Goal: Information Seeking & Learning: Learn about a topic

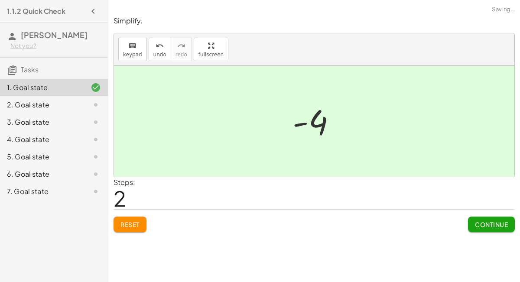
click at [510, 219] on button "Continue" at bounding box center [491, 225] width 47 height 16
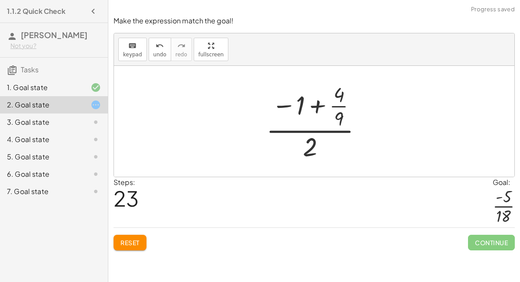
click at [122, 247] on button "Reset" at bounding box center [130, 243] width 33 height 16
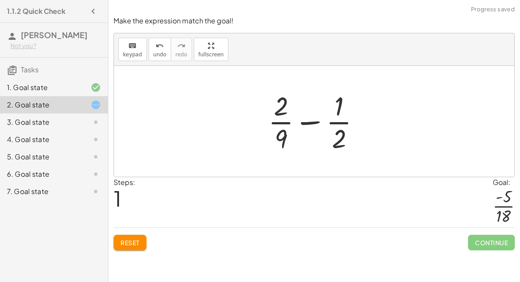
click at [144, 244] on button "Reset" at bounding box center [130, 243] width 33 height 16
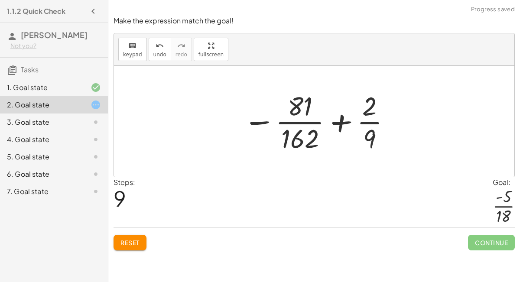
click at [130, 236] on button "Reset" at bounding box center [130, 243] width 33 height 16
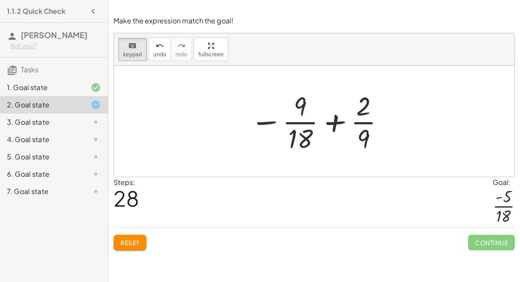
click at [322, 130] on div at bounding box center [318, 121] width 144 height 67
click at [336, 123] on div at bounding box center [318, 121] width 144 height 67
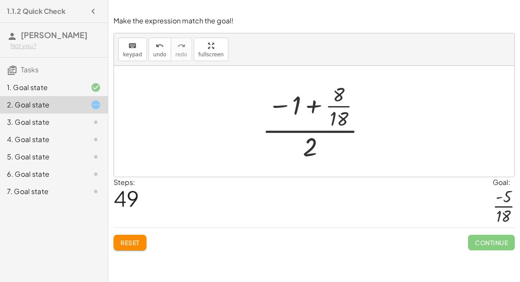
click at [128, 235] on button "Reset" at bounding box center [130, 243] width 33 height 16
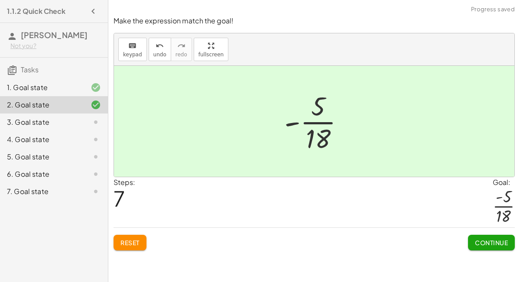
click at [492, 243] on span "Continue" at bounding box center [491, 243] width 33 height 8
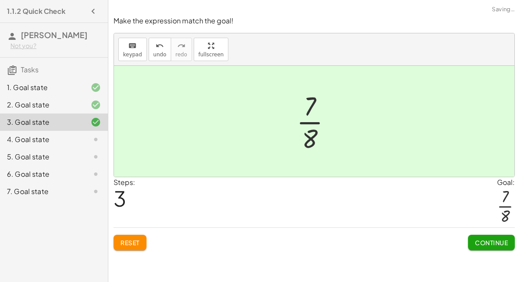
click at [500, 240] on span "Continue" at bounding box center [491, 243] width 33 height 8
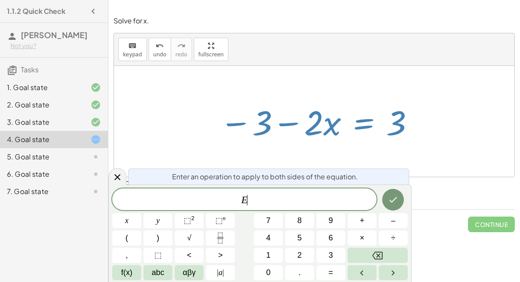
click at [122, 172] on icon at bounding box center [117, 177] width 10 height 10
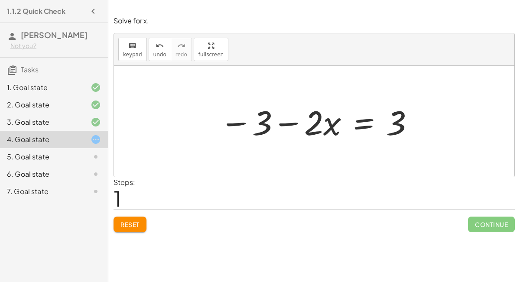
click at [133, 222] on span "Reset" at bounding box center [129, 225] width 19 height 8
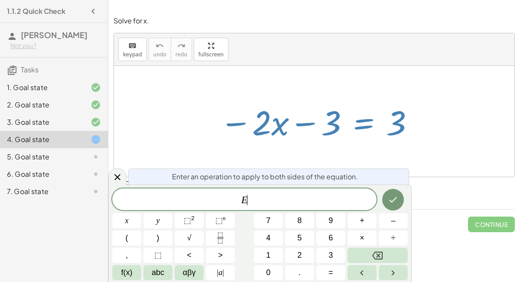
click at [366, 220] on button "+" at bounding box center [362, 220] width 29 height 15
click at [332, 256] on span "3" at bounding box center [330, 256] width 4 height 12
click at [394, 200] on icon "Done" at bounding box center [394, 200] width 8 height 6
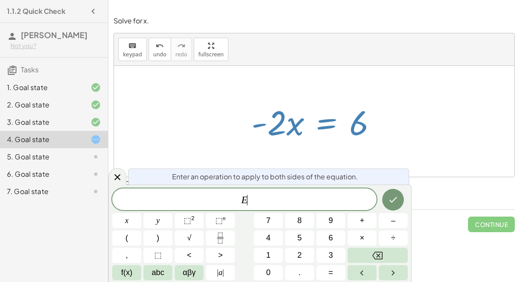
click at [398, 234] on button "÷" at bounding box center [393, 238] width 29 height 15
click at [404, 253] on button "Backspace" at bounding box center [378, 255] width 60 height 15
click at [362, 221] on span "+" at bounding box center [362, 221] width 5 height 12
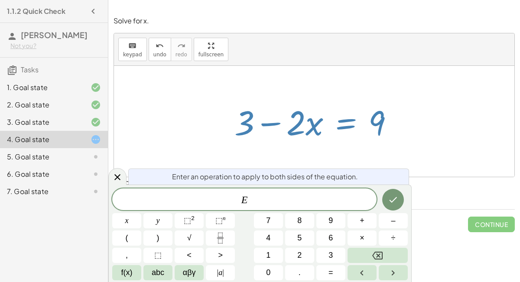
click at [117, 177] on icon at bounding box center [117, 177] width 6 height 6
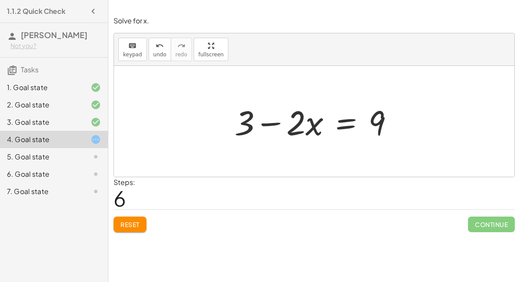
click at [123, 222] on span "Reset" at bounding box center [129, 225] width 19 height 8
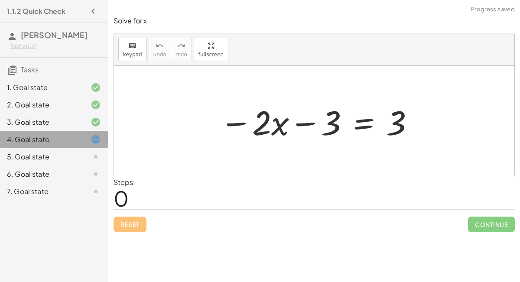
click at [101, 137] on icon at bounding box center [96, 139] width 10 height 10
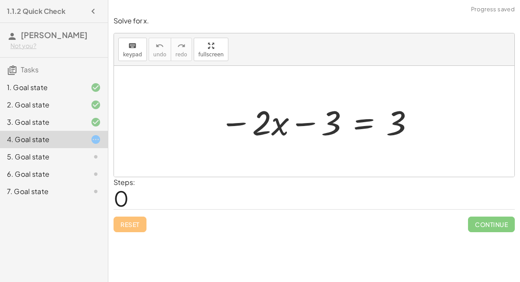
click at [94, 137] on icon at bounding box center [96, 139] width 10 height 10
click at [79, 137] on div at bounding box center [89, 139] width 24 height 10
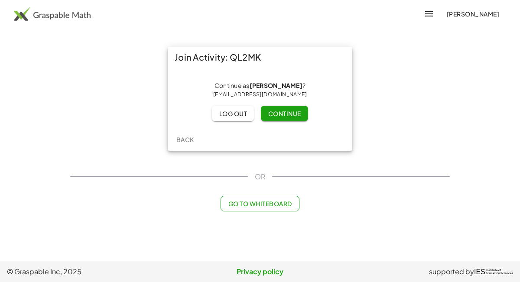
click at [298, 108] on button "Continue" at bounding box center [284, 114] width 47 height 16
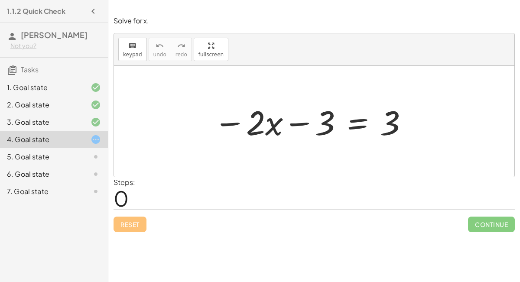
click at [77, 191] on div at bounding box center [89, 191] width 24 height 10
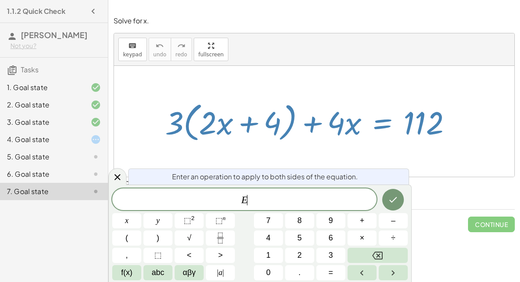
click at [117, 175] on icon at bounding box center [117, 177] width 10 height 10
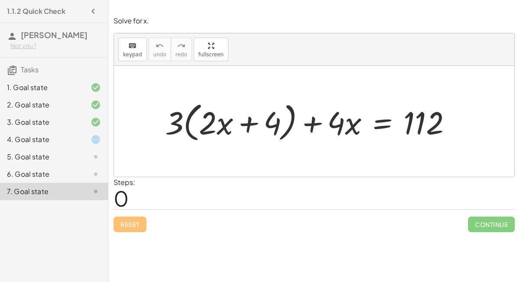
click at [67, 137] on div "4. Goal state" at bounding box center [42, 139] width 70 height 10
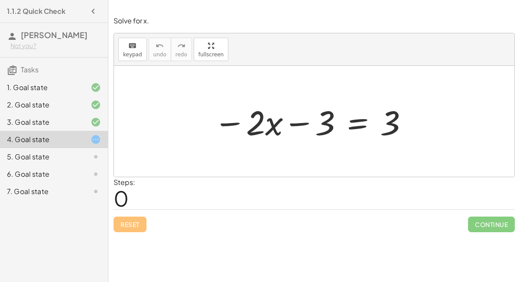
click at [27, 148] on div "3. Goal state" at bounding box center [54, 156] width 108 height 17
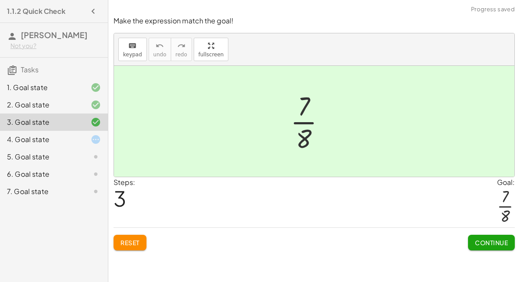
click at [32, 136] on div "4. Goal state" at bounding box center [42, 139] width 70 height 10
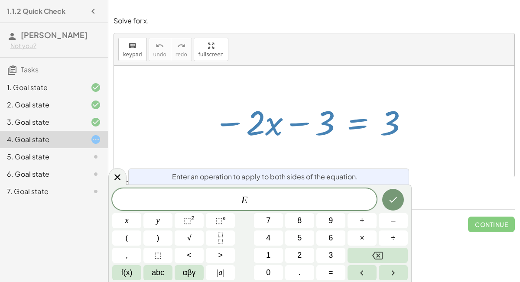
click at [373, 221] on button "+" at bounding box center [362, 220] width 29 height 15
click at [341, 260] on button "3" at bounding box center [330, 255] width 29 height 15
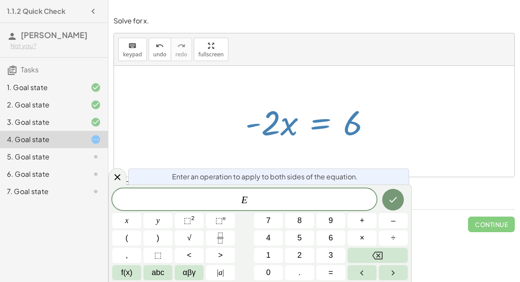
click at [362, 221] on span "+" at bounding box center [362, 221] width 5 height 12
click at [299, 254] on span "2" at bounding box center [299, 256] width 4 height 12
click at [398, 197] on icon "Done" at bounding box center [393, 200] width 10 height 10
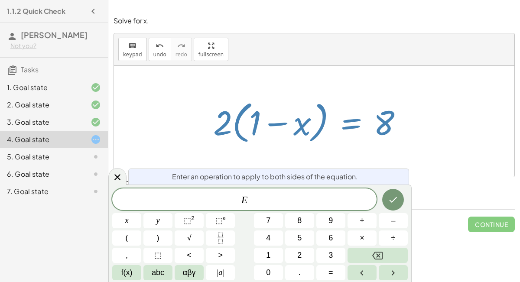
click at [112, 175] on icon at bounding box center [117, 177] width 10 height 10
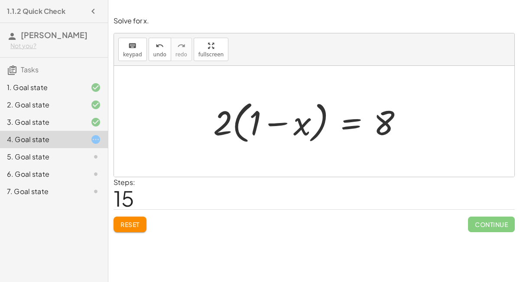
click at [125, 221] on span "Reset" at bounding box center [129, 225] width 19 height 8
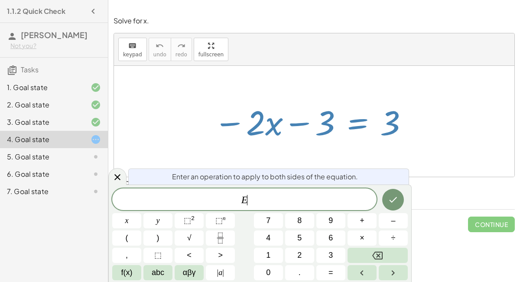
click at [370, 214] on button "+" at bounding box center [362, 220] width 29 height 15
click at [336, 258] on button "3" at bounding box center [330, 255] width 29 height 15
click at [394, 197] on icon "Done" at bounding box center [393, 200] width 10 height 10
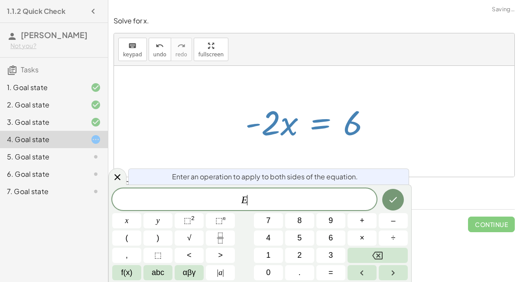
click at [500, 273] on div "Simplify. keyboard keypad undo undo redo redo fullscreen × Steps: 2 Reset Conti…" at bounding box center [314, 141] width 412 height 282
click at [503, 268] on div "Simplify. keyboard keypad undo undo redo redo fullscreen × Steps: 2 Reset Conti…" at bounding box center [314, 141] width 412 height 282
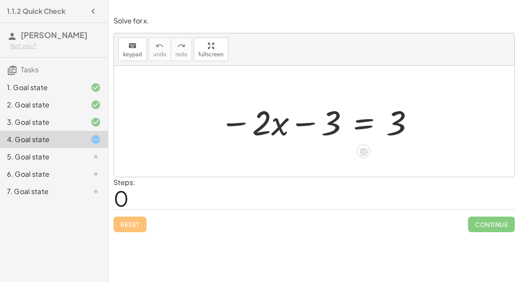
click at [370, 154] on div at bounding box center [367, 151] width 7 height 16
click at [363, 145] on div at bounding box center [364, 152] width 14 height 14
click at [327, 146] on span "+" at bounding box center [328, 152] width 5 height 13
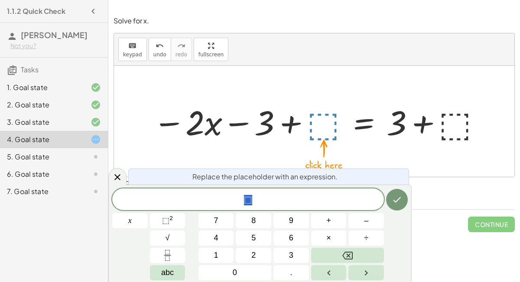
click at [399, 202] on icon "Done" at bounding box center [397, 200] width 10 height 10
click at [377, 251] on button "Backspace" at bounding box center [347, 255] width 73 height 15
click at [258, 236] on button "5" at bounding box center [254, 238] width 36 height 15
click at [400, 202] on icon "Done" at bounding box center [397, 200] width 10 height 10
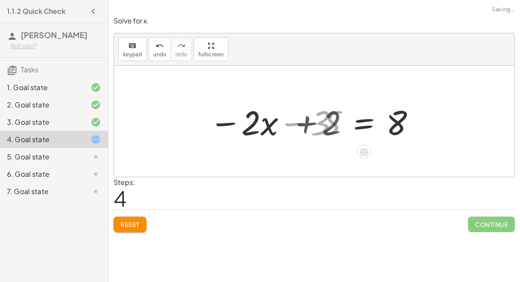
click at [367, 149] on icon at bounding box center [364, 151] width 8 height 7
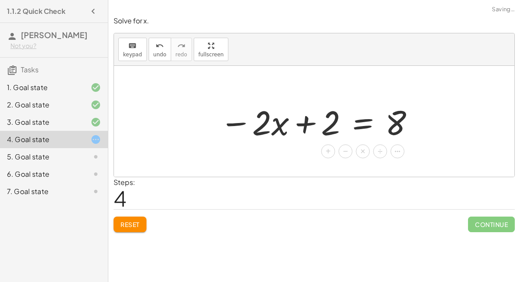
click at [400, 148] on icon at bounding box center [397, 152] width 8 height 8
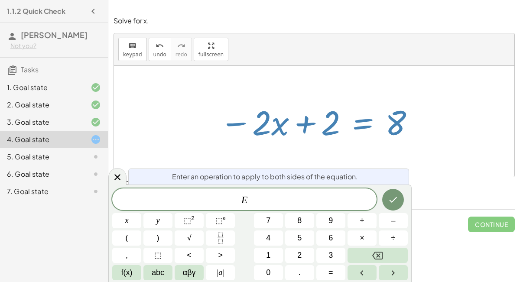
click at [116, 179] on icon at bounding box center [117, 177] width 10 height 10
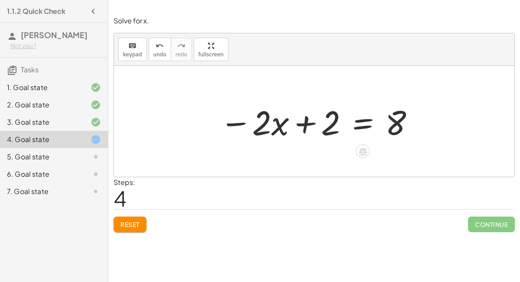
click at [132, 223] on span "Reset" at bounding box center [129, 225] width 19 height 8
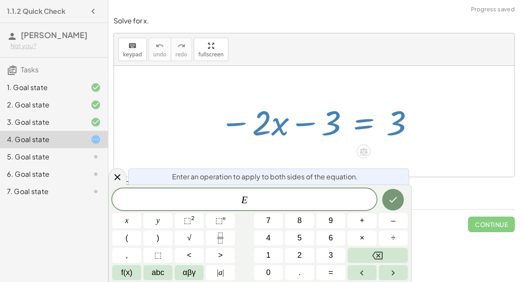
click at [364, 220] on span "+" at bounding box center [362, 221] width 5 height 12
click at [331, 256] on span "3" at bounding box center [330, 256] width 4 height 12
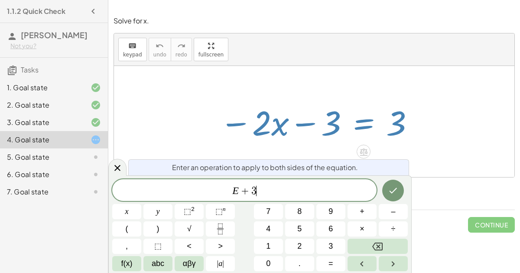
click at [387, 189] on button "Done" at bounding box center [393, 190] width 22 height 22
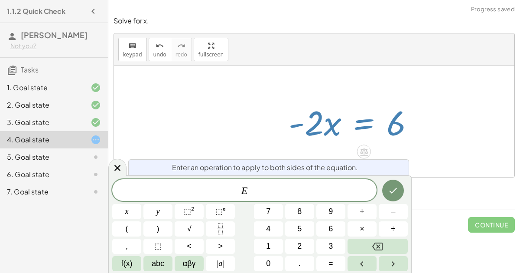
click at [225, 230] on icon "Fraction" at bounding box center [220, 228] width 11 height 11
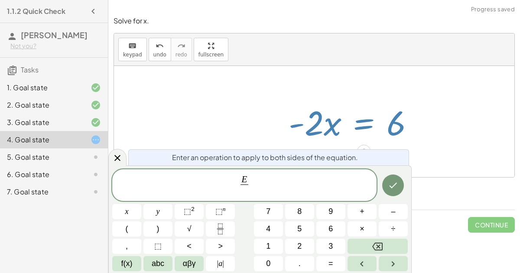
click at [391, 210] on span "–" at bounding box center [393, 211] width 4 height 12
click at [297, 246] on button "2" at bounding box center [299, 245] width 29 height 15
click at [371, 192] on span "E − 2 ​ ​" at bounding box center [244, 185] width 264 height 23
click at [388, 185] on button "Done" at bounding box center [393, 185] width 22 height 22
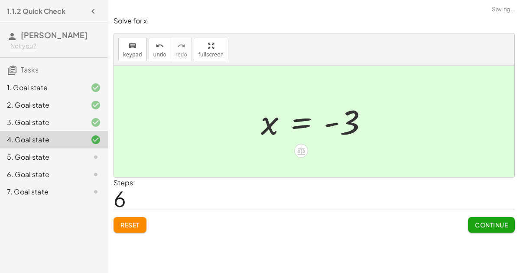
click at [481, 217] on button "Continue" at bounding box center [491, 225] width 47 height 16
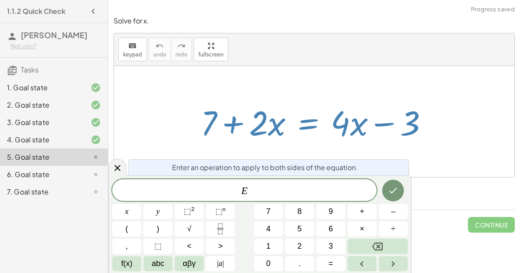
click at [394, 213] on span "–" at bounding box center [393, 211] width 4 height 12
click at [269, 211] on span "7" at bounding box center [268, 211] width 4 height 12
click at [390, 188] on icon "Done" at bounding box center [393, 190] width 10 height 10
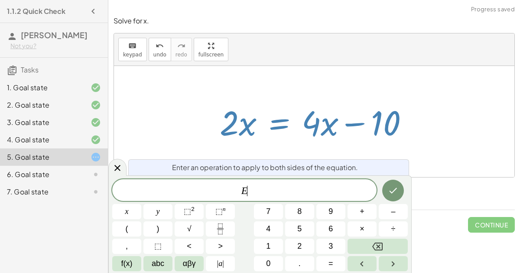
click at [393, 212] on span "–" at bounding box center [393, 211] width 4 height 12
click at [271, 233] on button "4" at bounding box center [268, 228] width 29 height 15
click at [384, 185] on button "Done" at bounding box center [393, 190] width 22 height 22
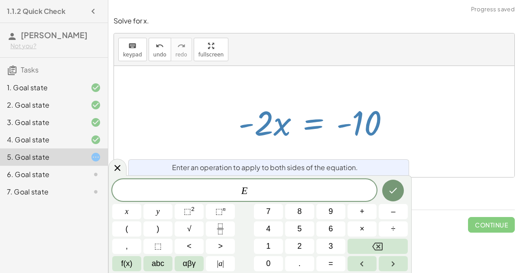
click at [224, 230] on icon "Fraction" at bounding box center [220, 228] width 11 height 11
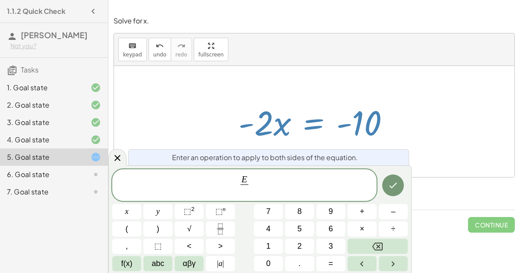
click at [396, 211] on button "–" at bounding box center [393, 211] width 29 height 15
click at [301, 248] on span "2" at bounding box center [299, 246] width 4 height 12
click at [386, 187] on button "Done" at bounding box center [393, 185] width 22 height 22
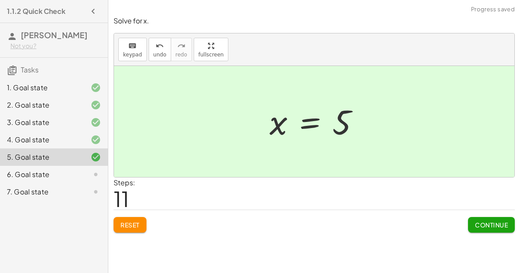
click at [485, 227] on span "Continue" at bounding box center [491, 225] width 33 height 8
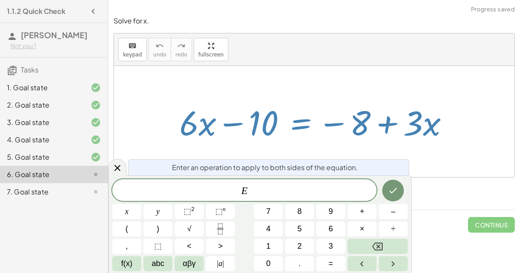
click at [361, 211] on span "+" at bounding box center [362, 211] width 5 height 12
click at [272, 248] on button "1" at bounding box center [268, 245] width 29 height 15
click at [268, 268] on span "0" at bounding box center [268, 263] width 4 height 12
click at [397, 192] on icon "Done" at bounding box center [393, 190] width 10 height 10
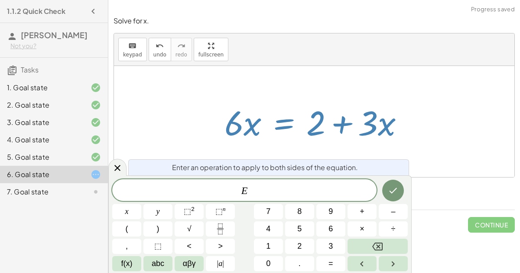
click at [394, 215] on span "–" at bounding box center [393, 211] width 4 height 12
click at [336, 244] on button "3" at bounding box center [330, 245] width 29 height 15
click at [387, 184] on button "Done" at bounding box center [393, 190] width 22 height 22
click at [220, 230] on icon "Fraction" at bounding box center [220, 228] width 11 height 11
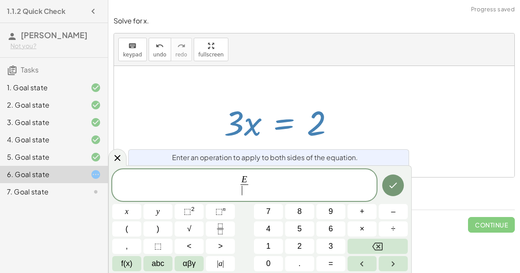
click at [329, 249] on span "3" at bounding box center [330, 246] width 4 height 12
click at [388, 195] on button "Done" at bounding box center [393, 185] width 22 height 22
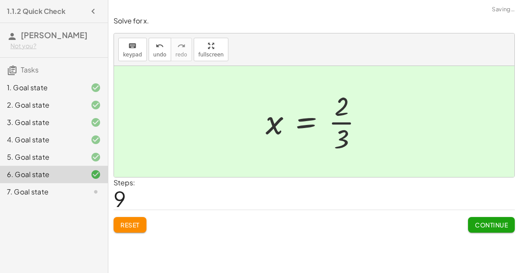
click at [488, 227] on button "Continue" at bounding box center [491, 225] width 47 height 16
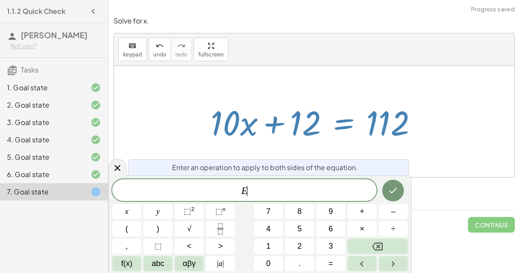
click at [390, 212] on button "–" at bounding box center [393, 211] width 29 height 15
click at [273, 247] on button "1" at bounding box center [268, 245] width 29 height 15
click at [300, 244] on span "2" at bounding box center [299, 246] width 4 height 12
click at [385, 186] on button "Done" at bounding box center [393, 190] width 22 height 22
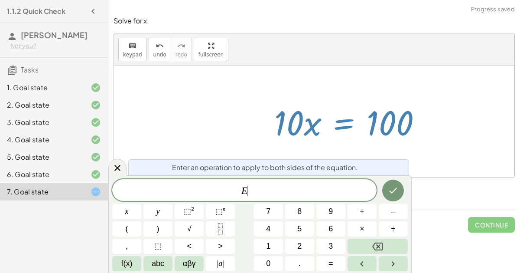
click at [223, 230] on icon "Fraction" at bounding box center [220, 228] width 11 height 11
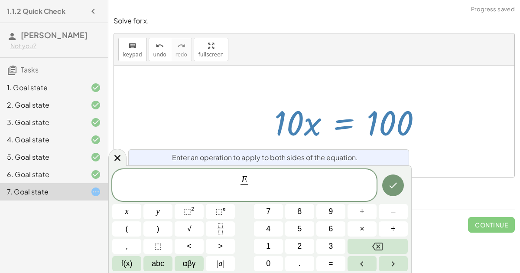
click at [272, 246] on button "1" at bounding box center [268, 245] width 29 height 15
click at [272, 261] on button "0" at bounding box center [268, 263] width 29 height 15
click at [385, 187] on button "Done" at bounding box center [393, 185] width 22 height 22
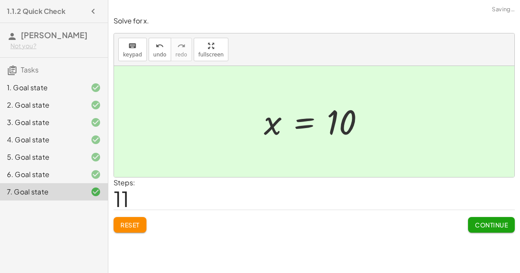
click at [508, 226] on button "Continue" at bounding box center [491, 225] width 47 height 16
